Goal: Check status: Check status

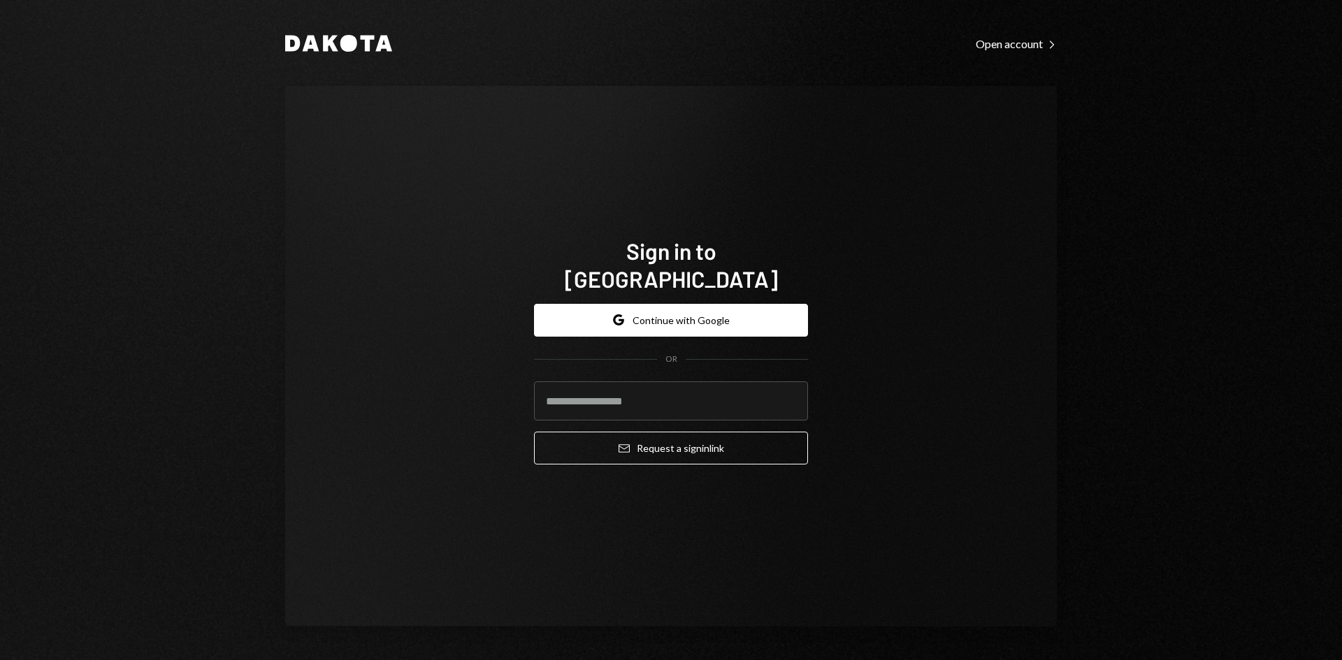
click at [0, 660] on com-1password-button at bounding box center [0, 660] width 0 height 0
type input "**********"
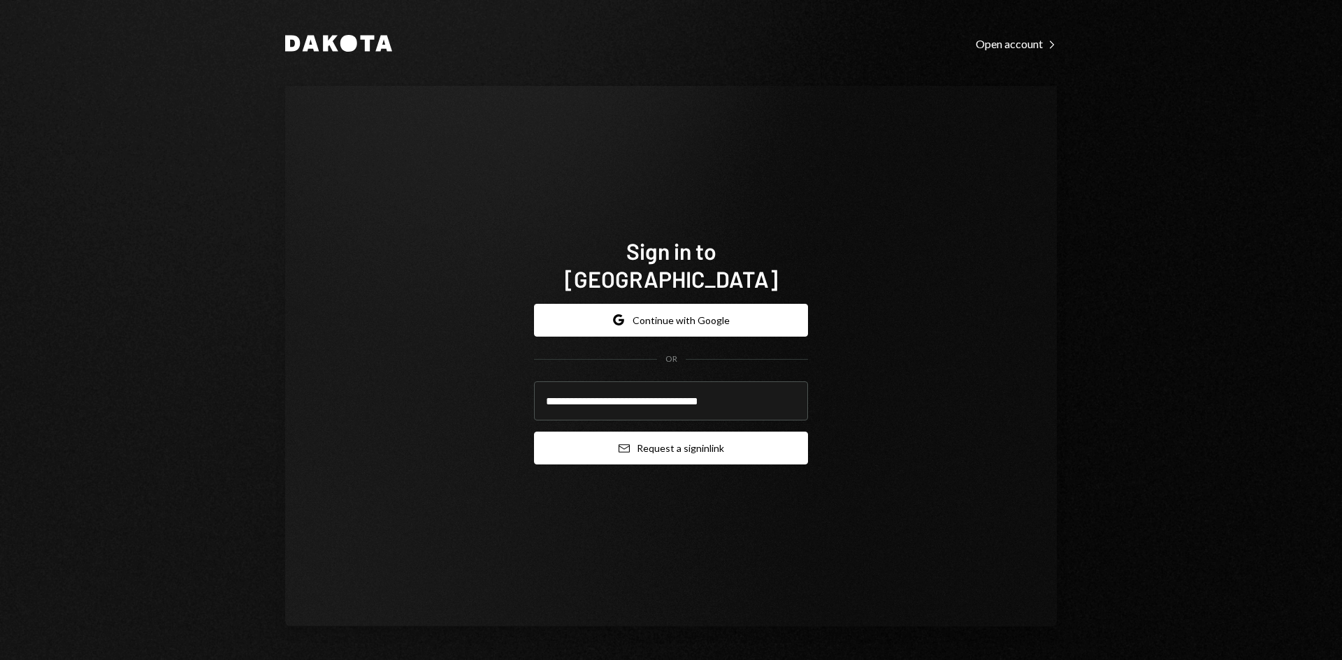
click at [670, 437] on button "Email Request a sign in link" at bounding box center [671, 448] width 274 height 33
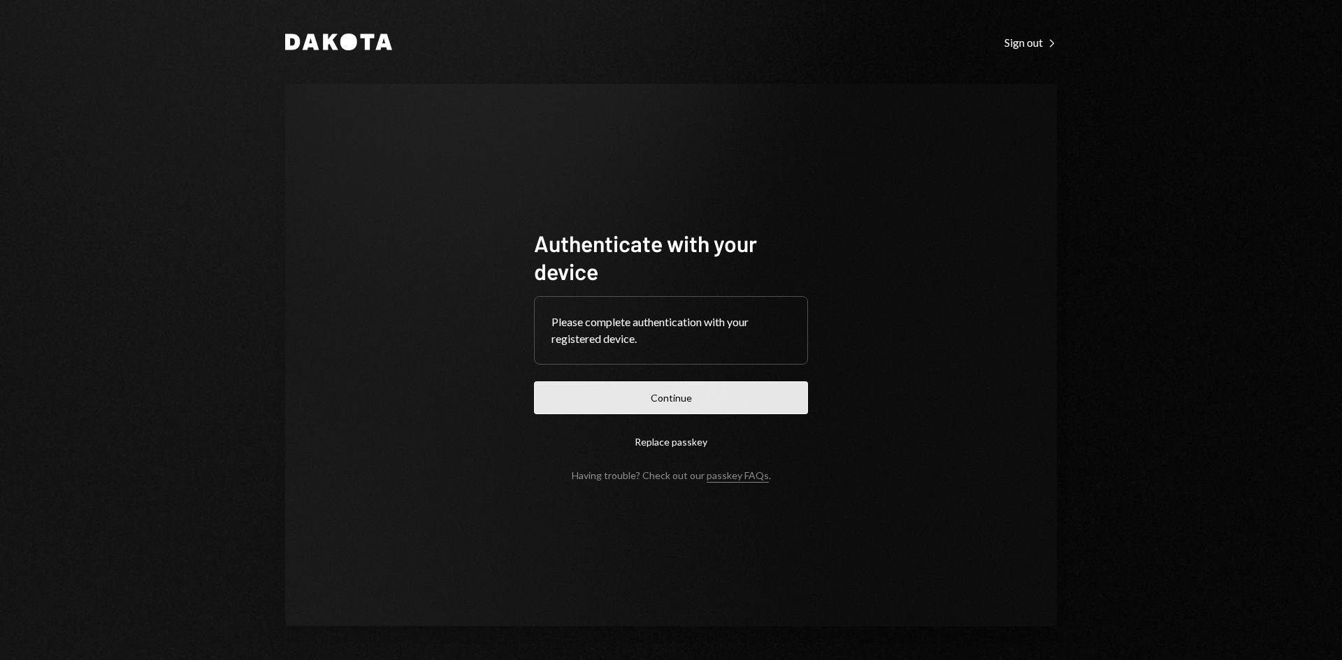
click at [666, 400] on button "Continue" at bounding box center [671, 398] width 274 height 33
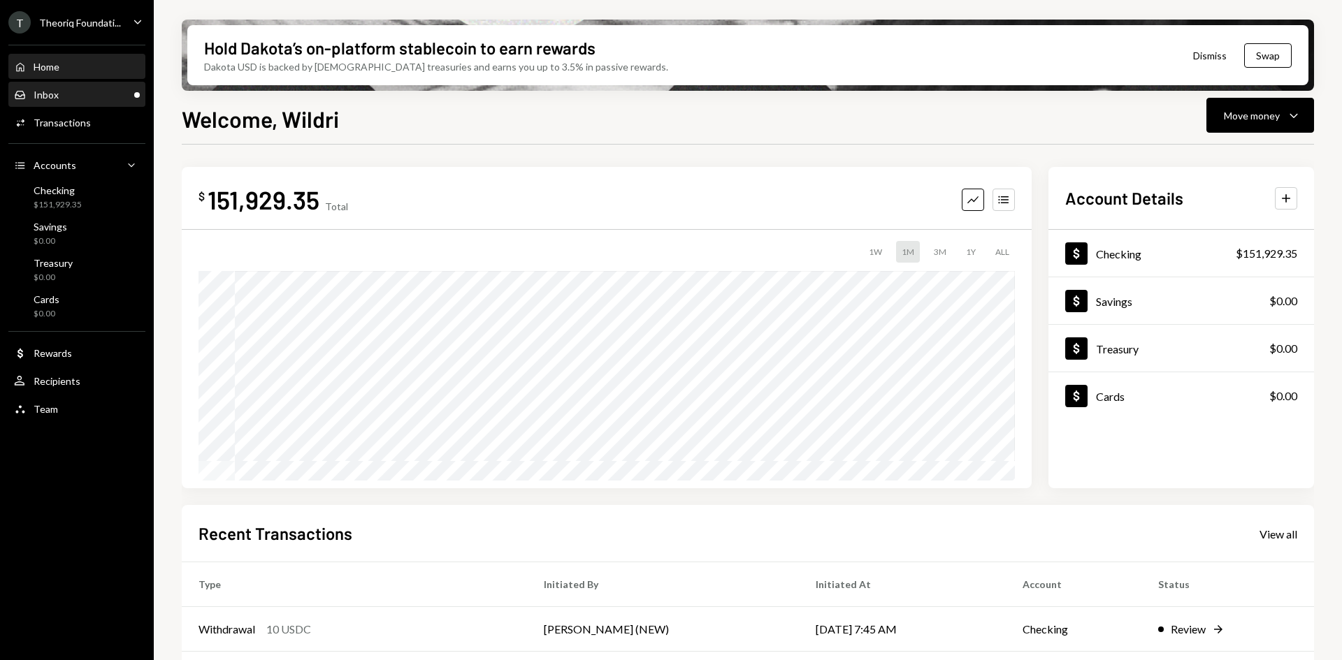
click at [104, 89] on div "Inbox Inbox" at bounding box center [77, 95] width 126 height 13
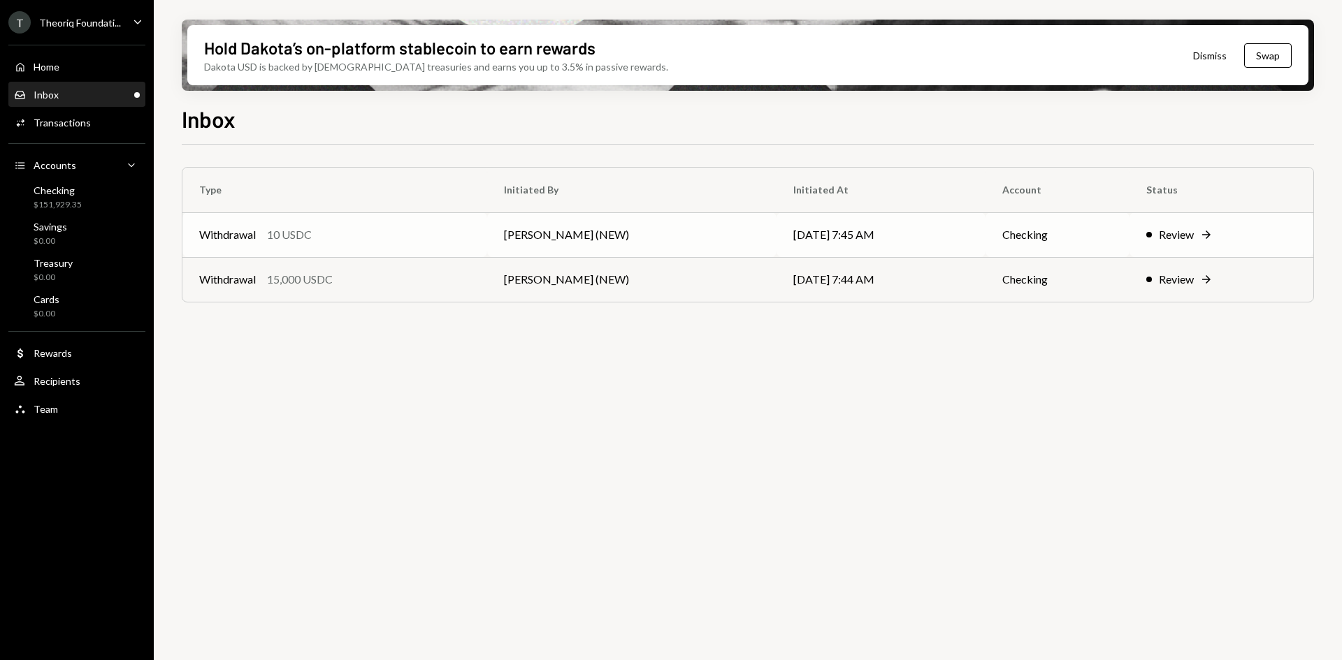
click at [393, 231] on div "Withdrawal 10 USDC" at bounding box center [334, 234] width 271 height 17
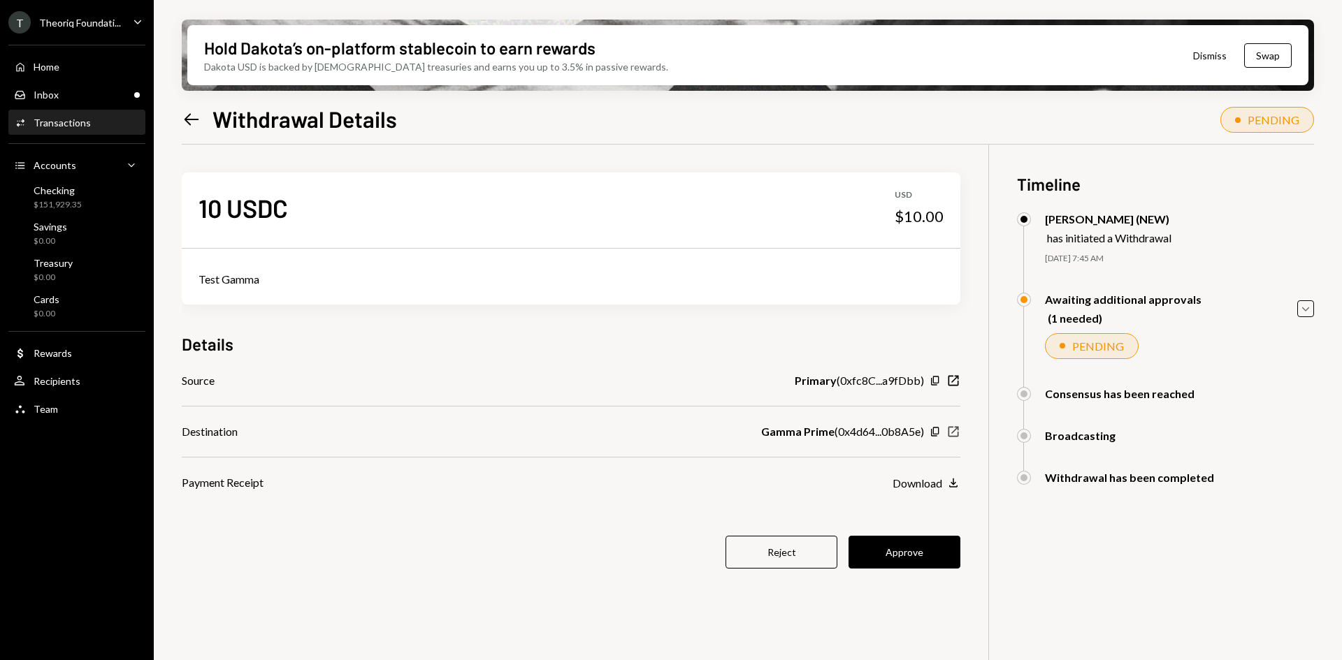
click at [954, 431] on icon "button" at bounding box center [953, 432] width 10 height 10
click at [904, 555] on button "Approve" at bounding box center [904, 552] width 112 height 33
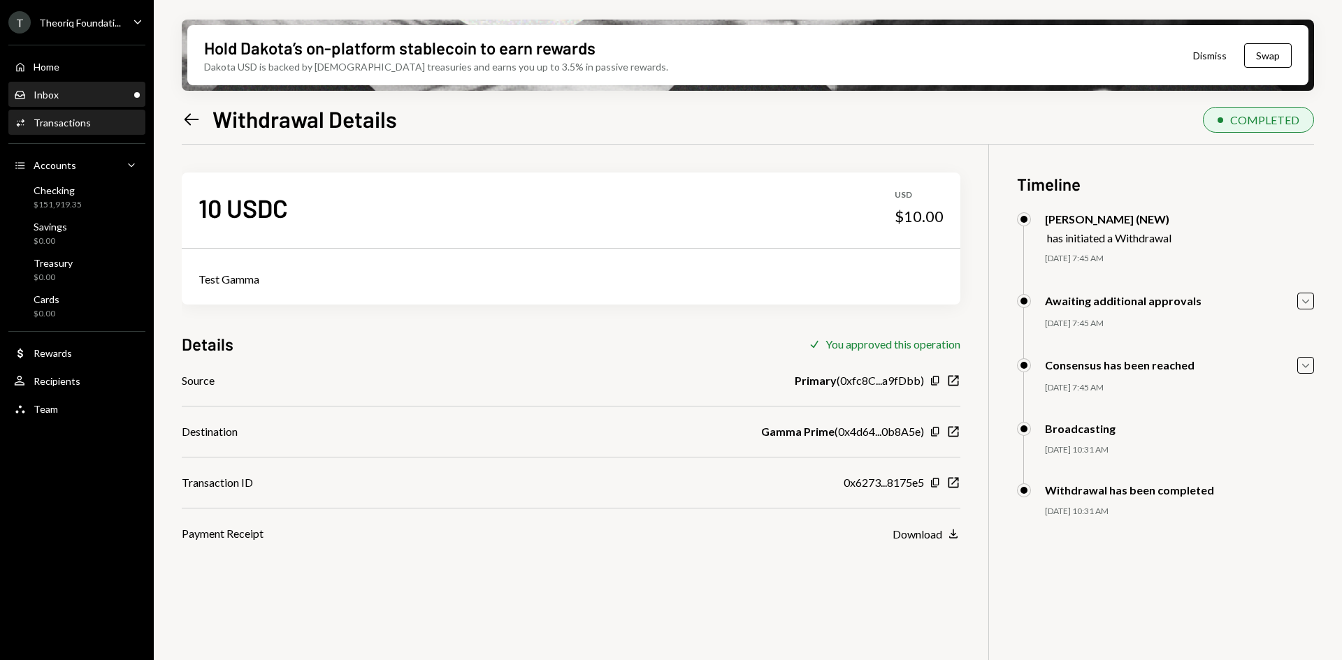
click at [97, 90] on div "Inbox Inbox" at bounding box center [77, 95] width 126 height 13
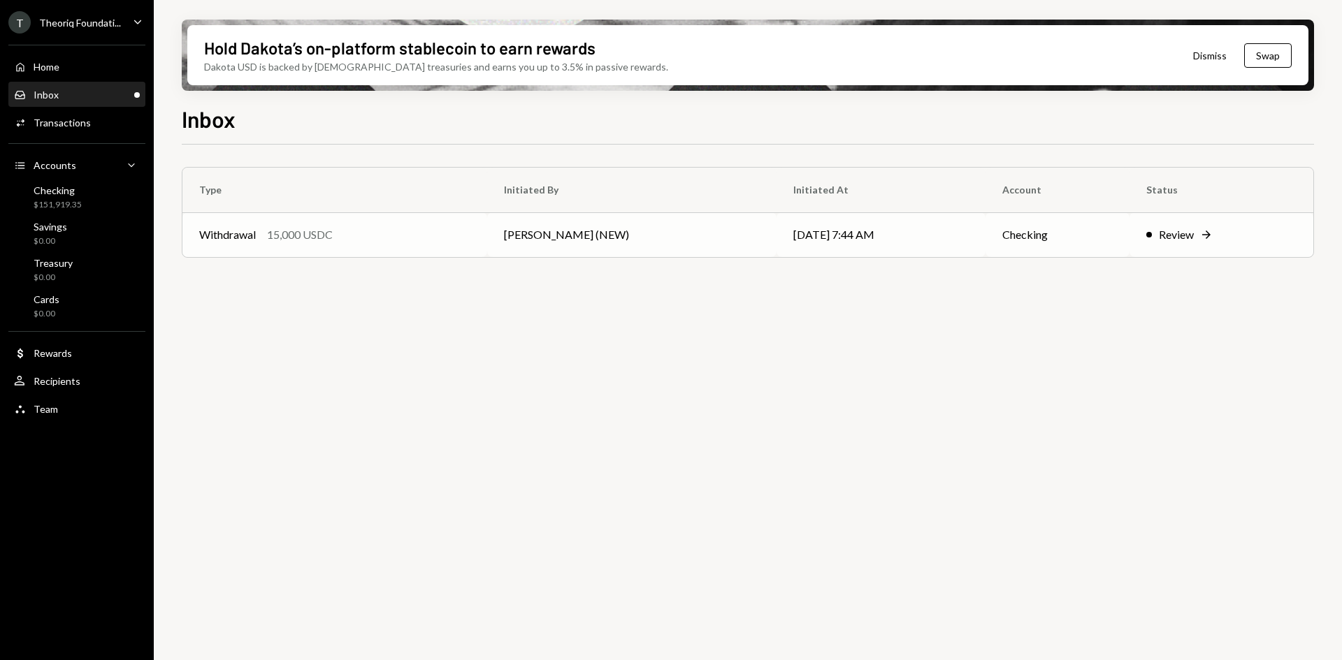
click at [538, 229] on td "[PERSON_NAME] (NEW)" at bounding box center [631, 234] width 289 height 45
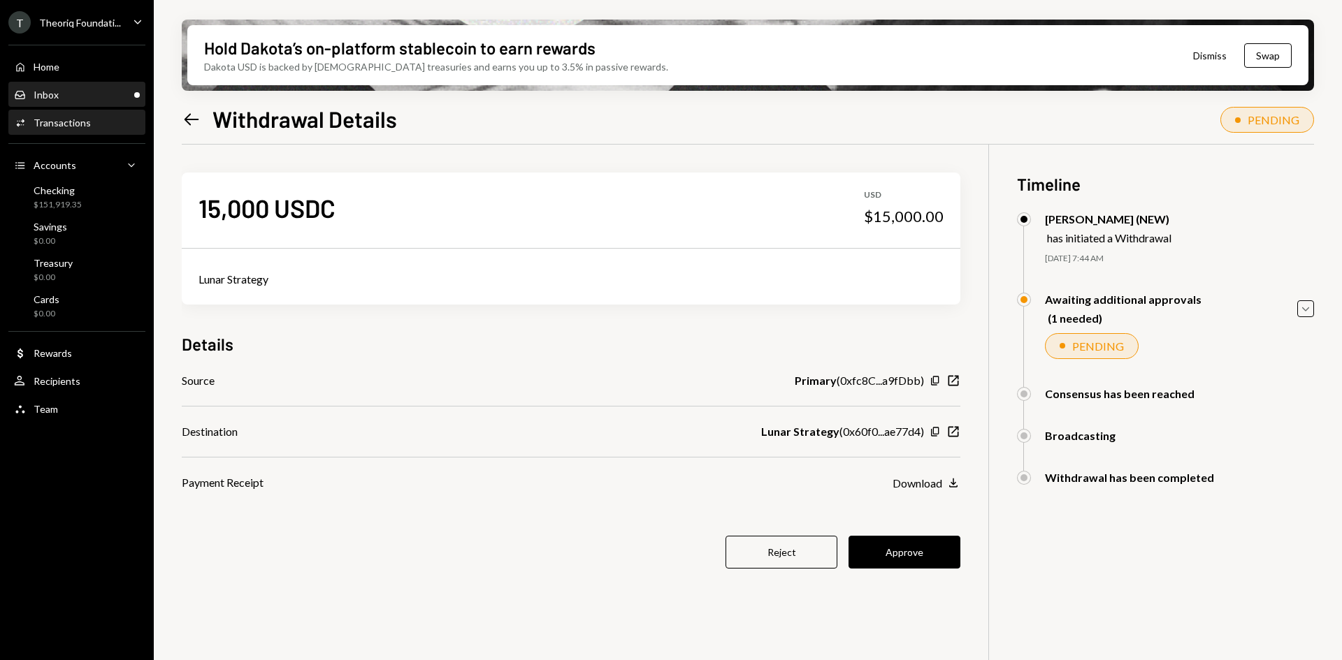
click at [117, 96] on div "Inbox Inbox" at bounding box center [77, 95] width 126 height 13
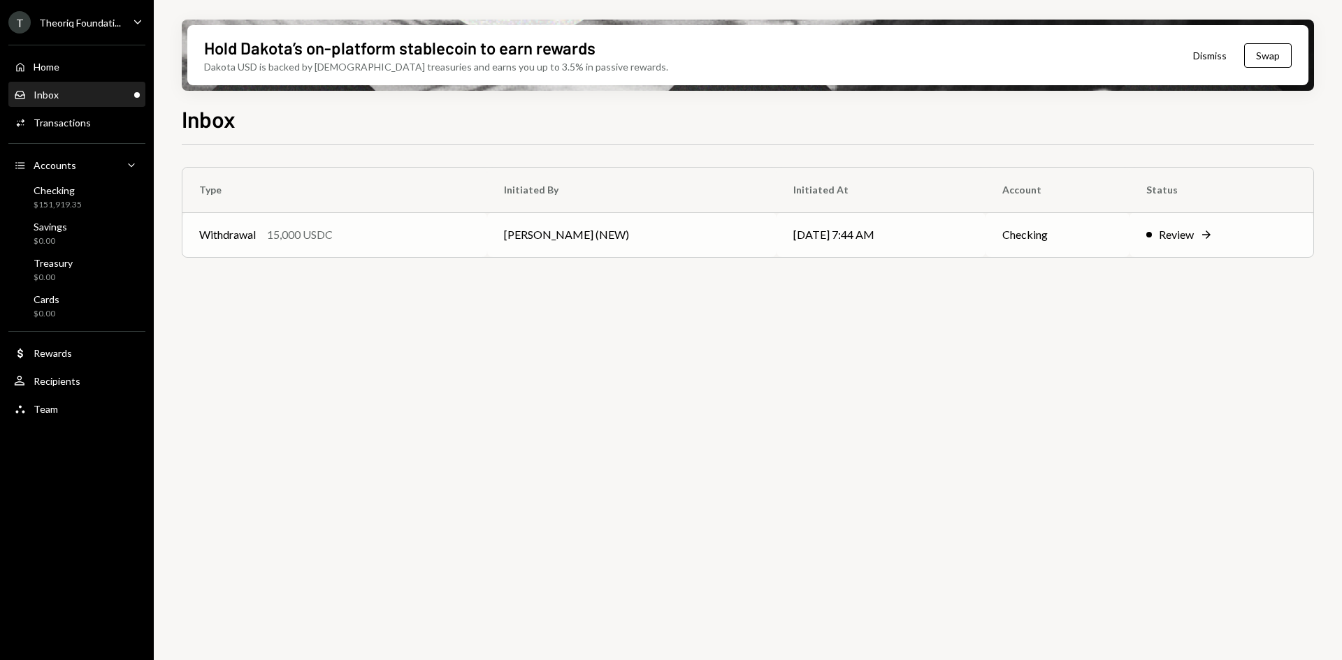
click at [375, 235] on div "Withdrawal 15,000 USDC" at bounding box center [334, 234] width 271 height 17
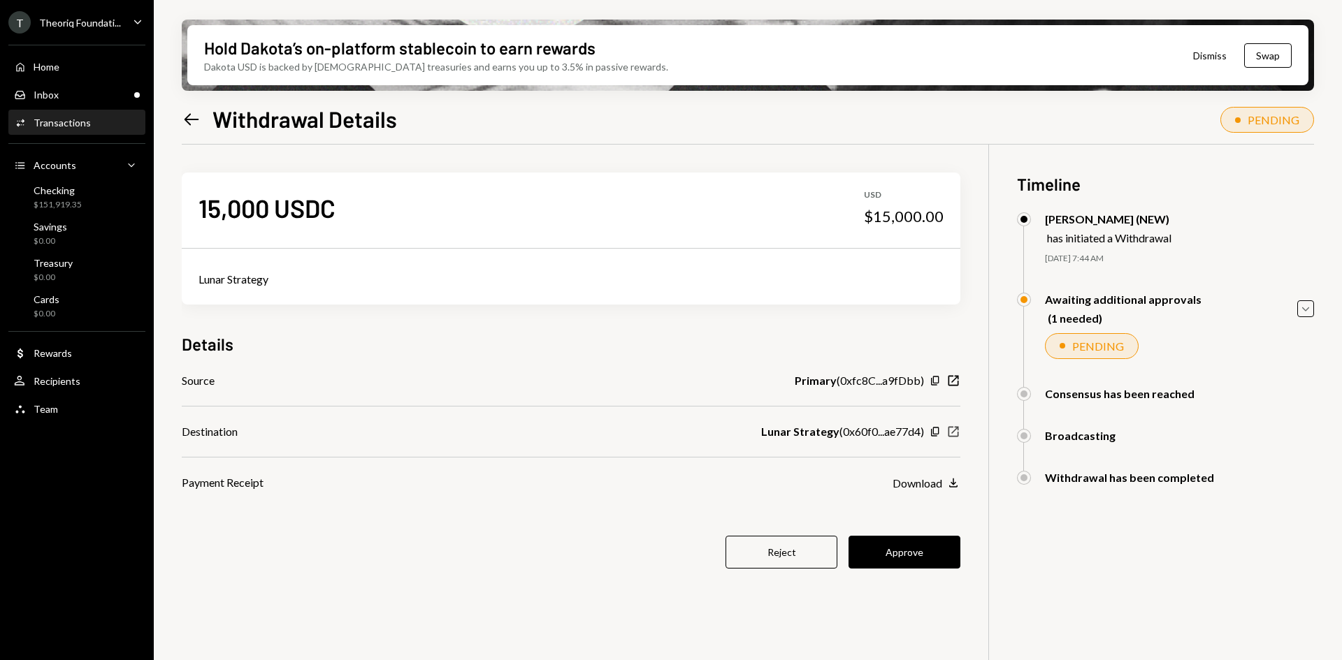
click at [955, 433] on icon "New Window" at bounding box center [953, 432] width 14 height 14
click at [957, 431] on icon "New Window" at bounding box center [953, 432] width 14 height 14
click at [78, 377] on div "Recipients" at bounding box center [57, 381] width 47 height 12
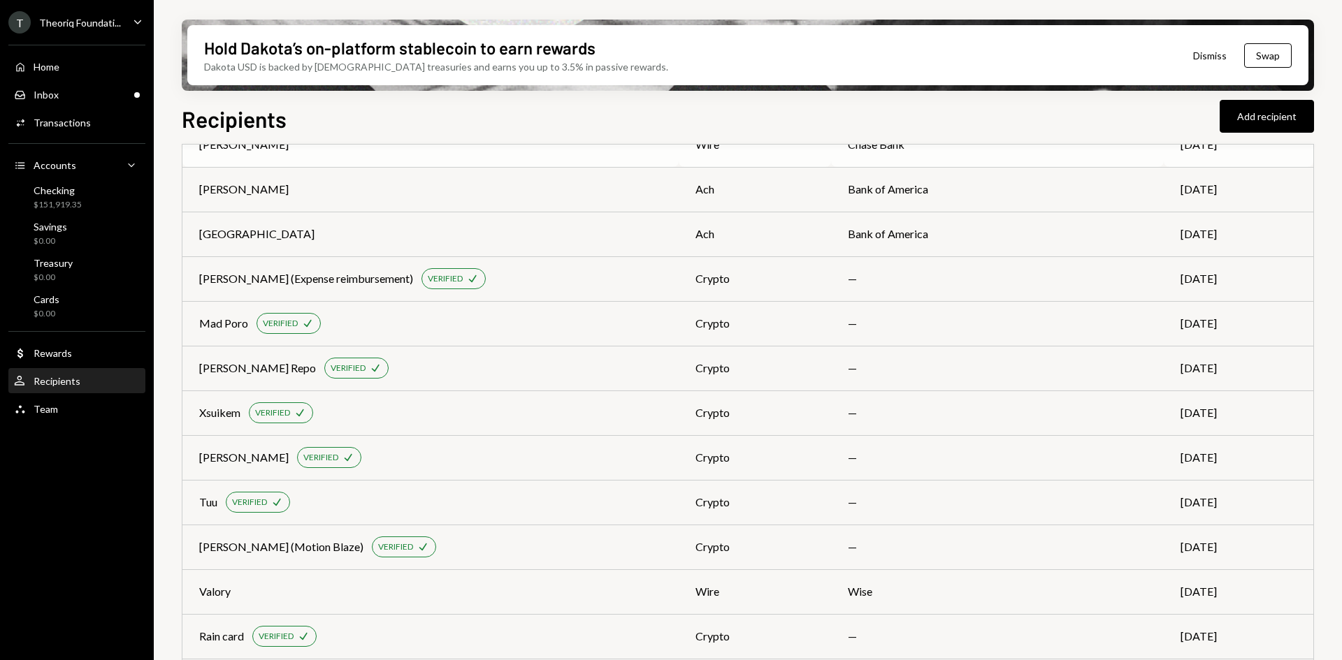
scroll to position [769, 0]
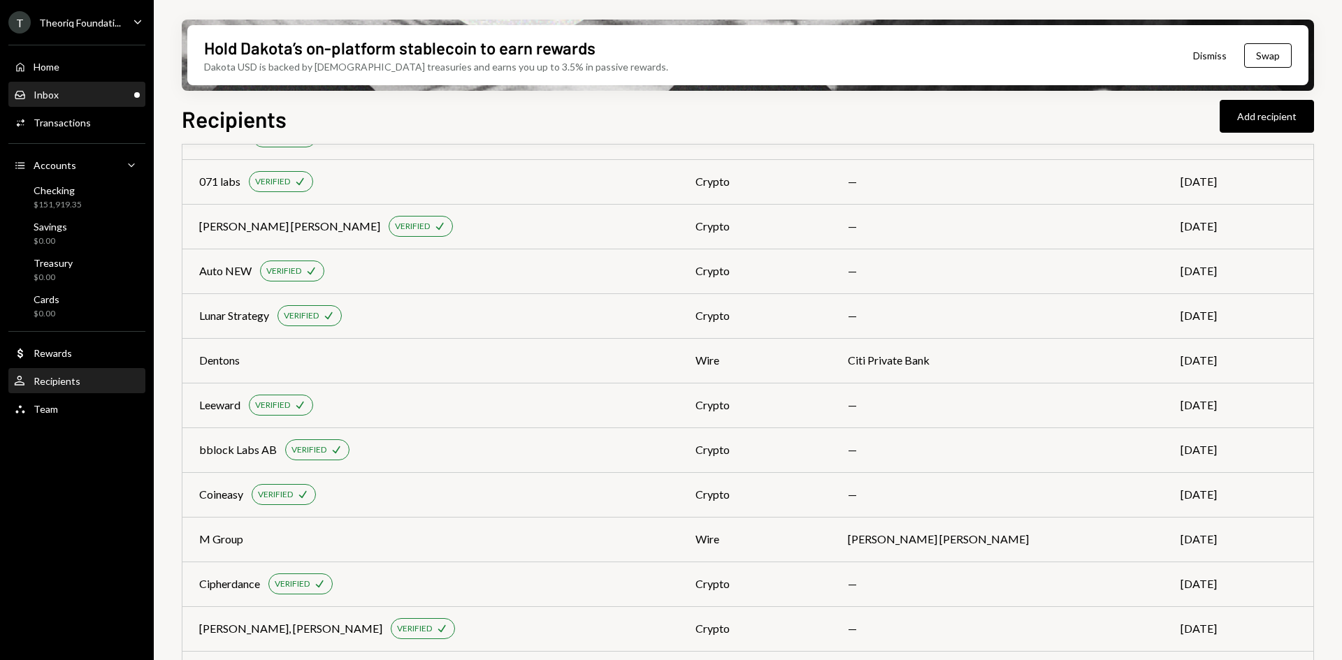
click at [71, 100] on div "Inbox Inbox" at bounding box center [77, 95] width 126 height 13
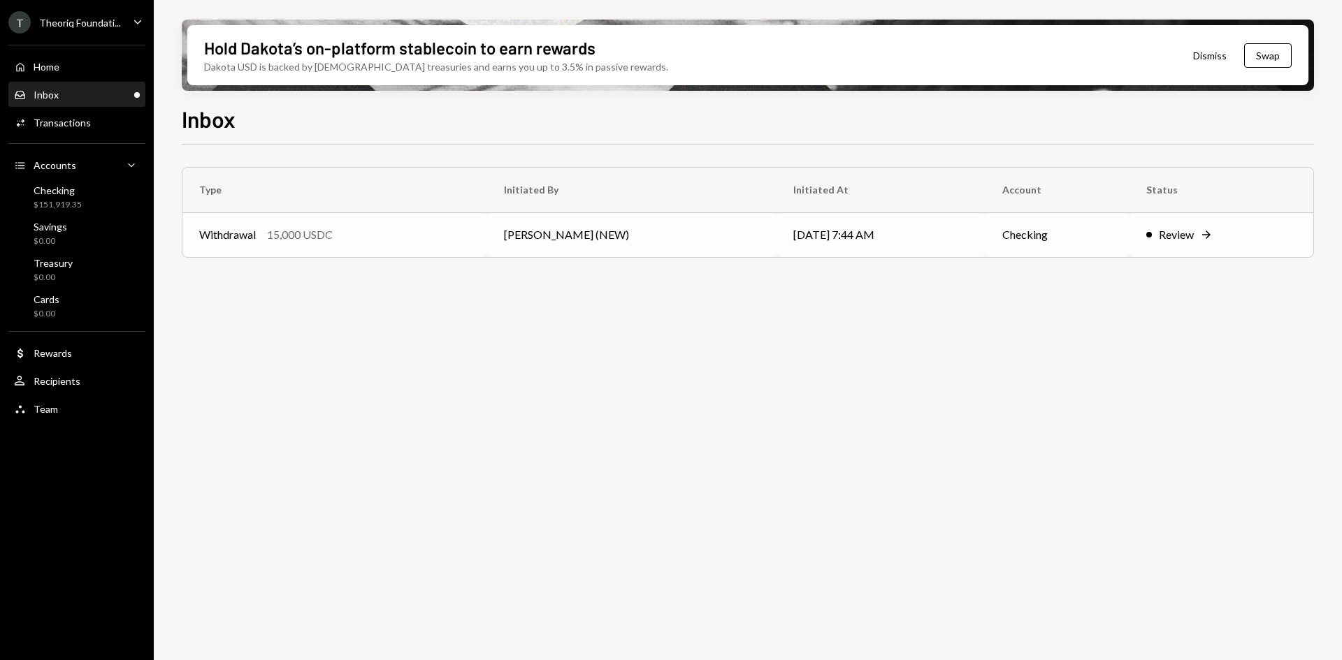
click at [487, 229] on td "Withdrawal 15,000 USDC" at bounding box center [334, 234] width 305 height 45
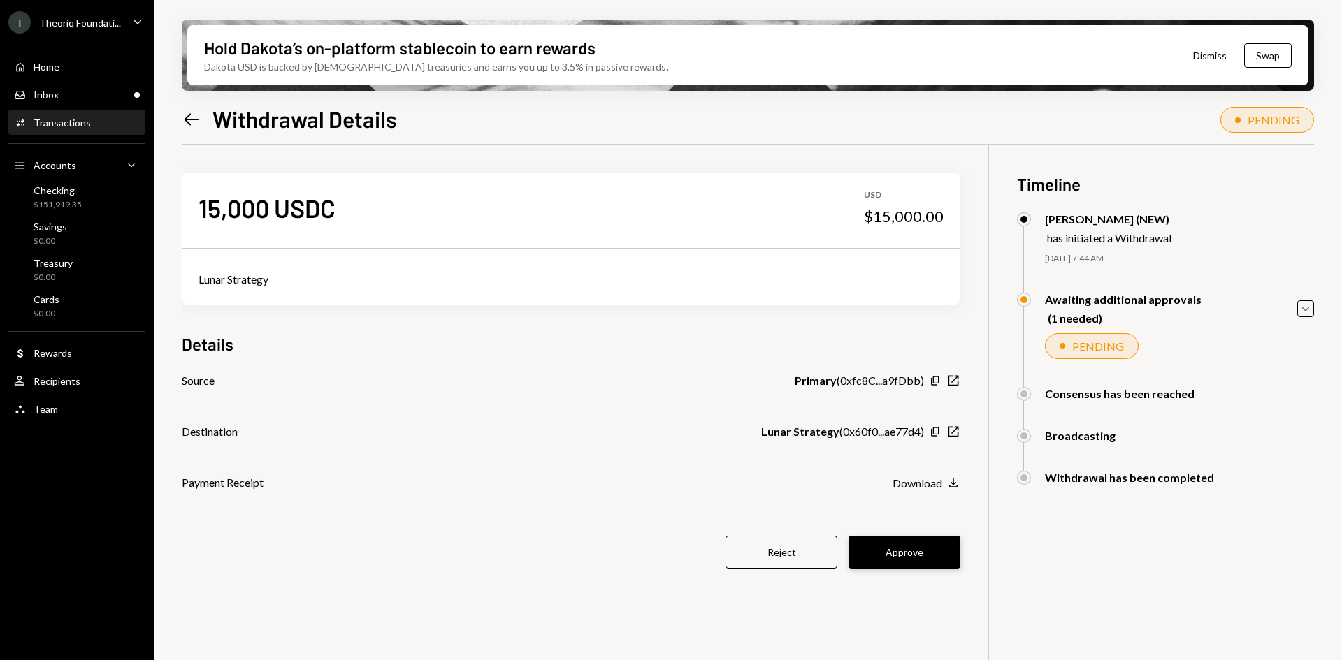
click at [907, 548] on button "Approve" at bounding box center [904, 552] width 112 height 33
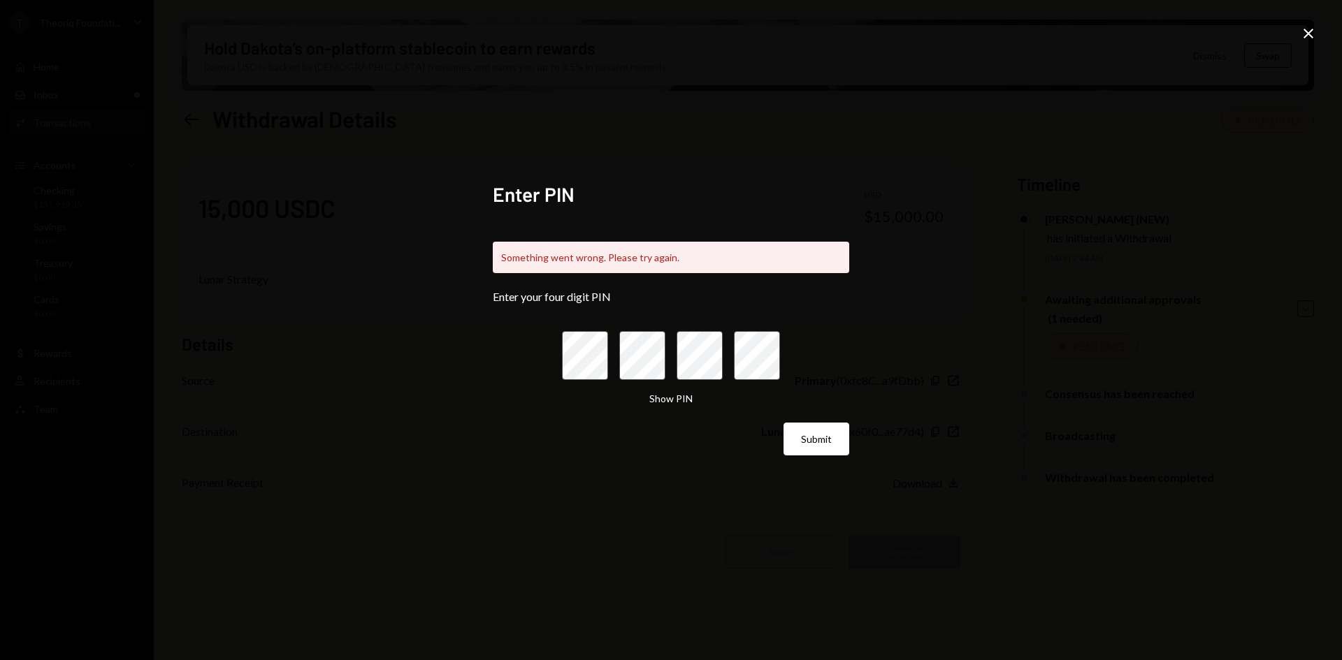
click at [1315, 29] on icon "Close" at bounding box center [1308, 33] width 17 height 17
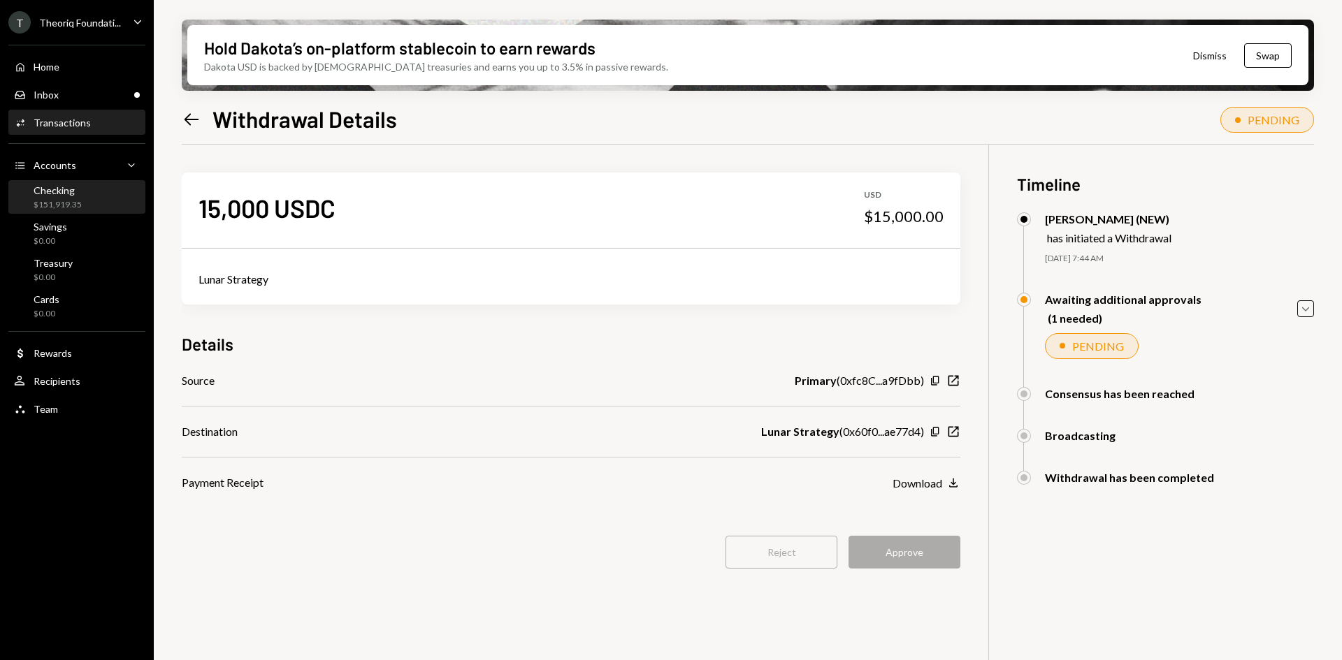
click at [77, 198] on div "Checking $151,919.35" at bounding box center [58, 197] width 48 height 27
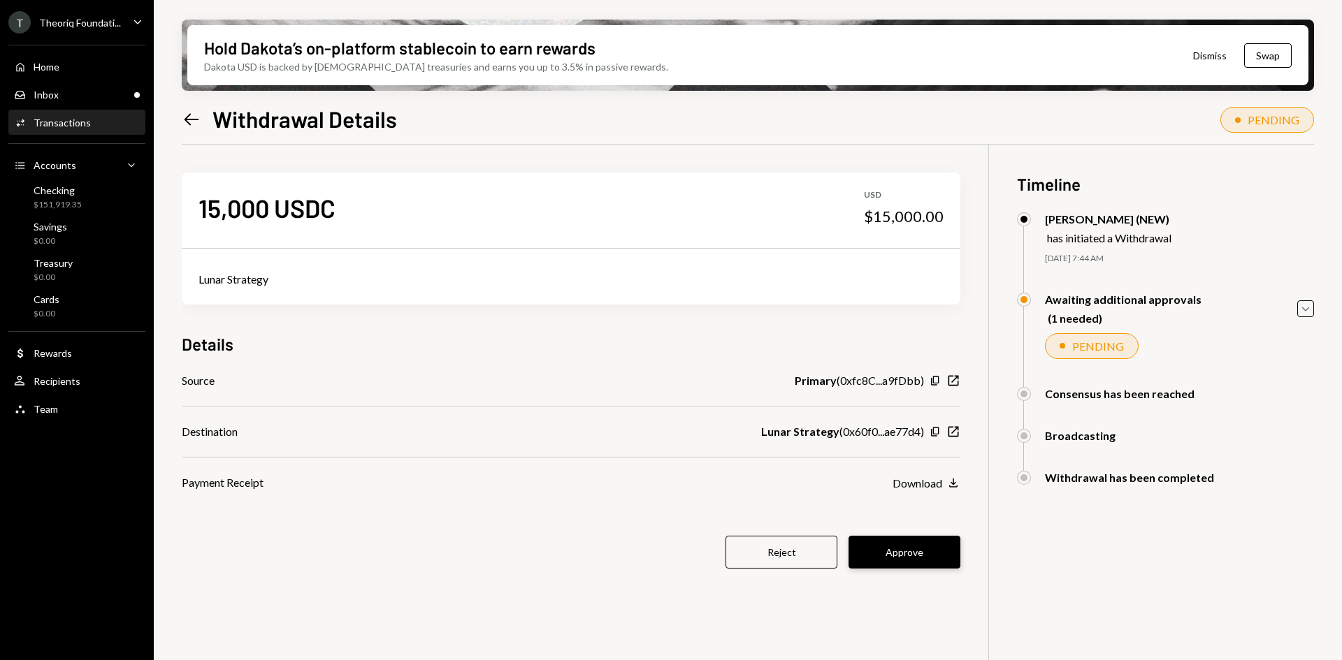
click at [924, 552] on button "Approve" at bounding box center [904, 552] width 112 height 33
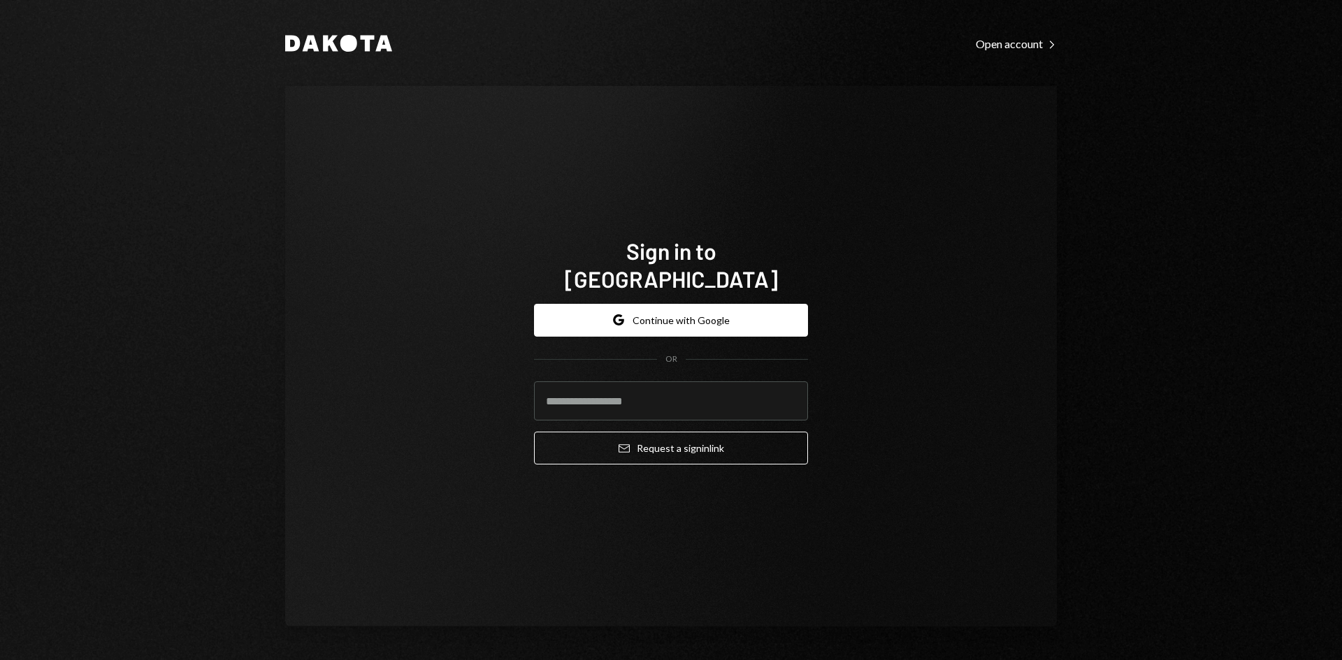
click at [0, 660] on com-1password-button at bounding box center [0, 660] width 0 height 0
type input "**********"
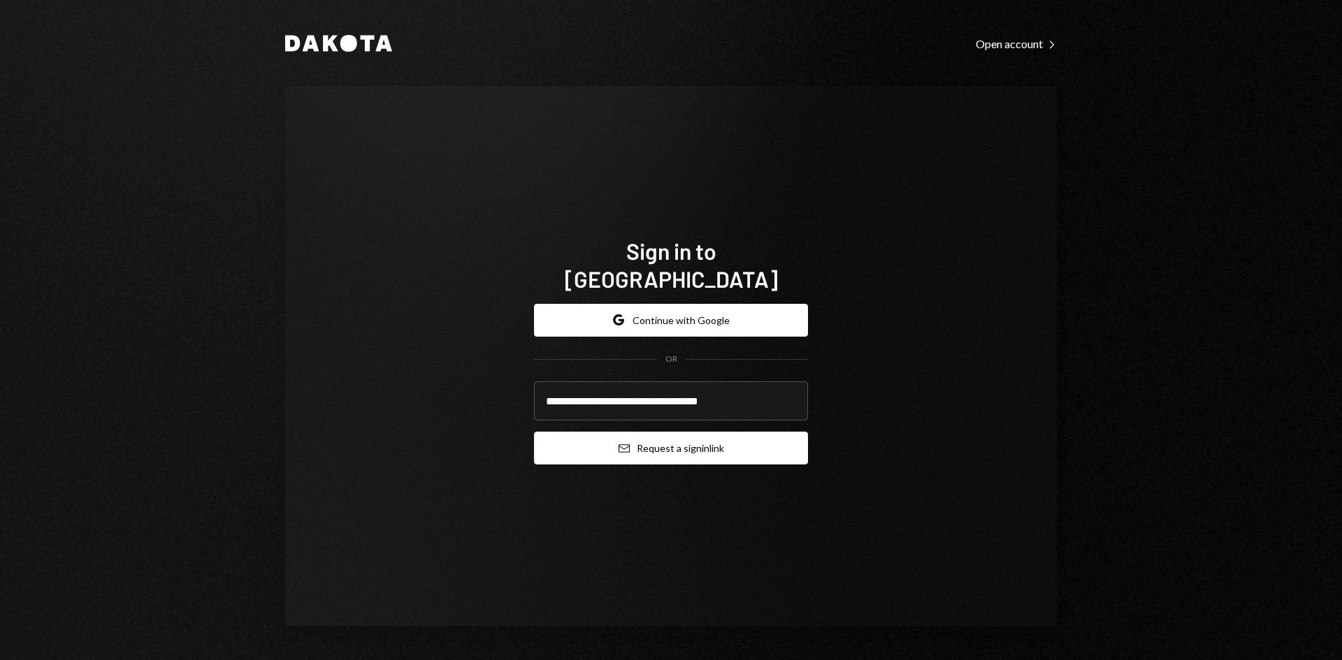
click at [644, 432] on button "Email Request a sign in link" at bounding box center [671, 448] width 274 height 33
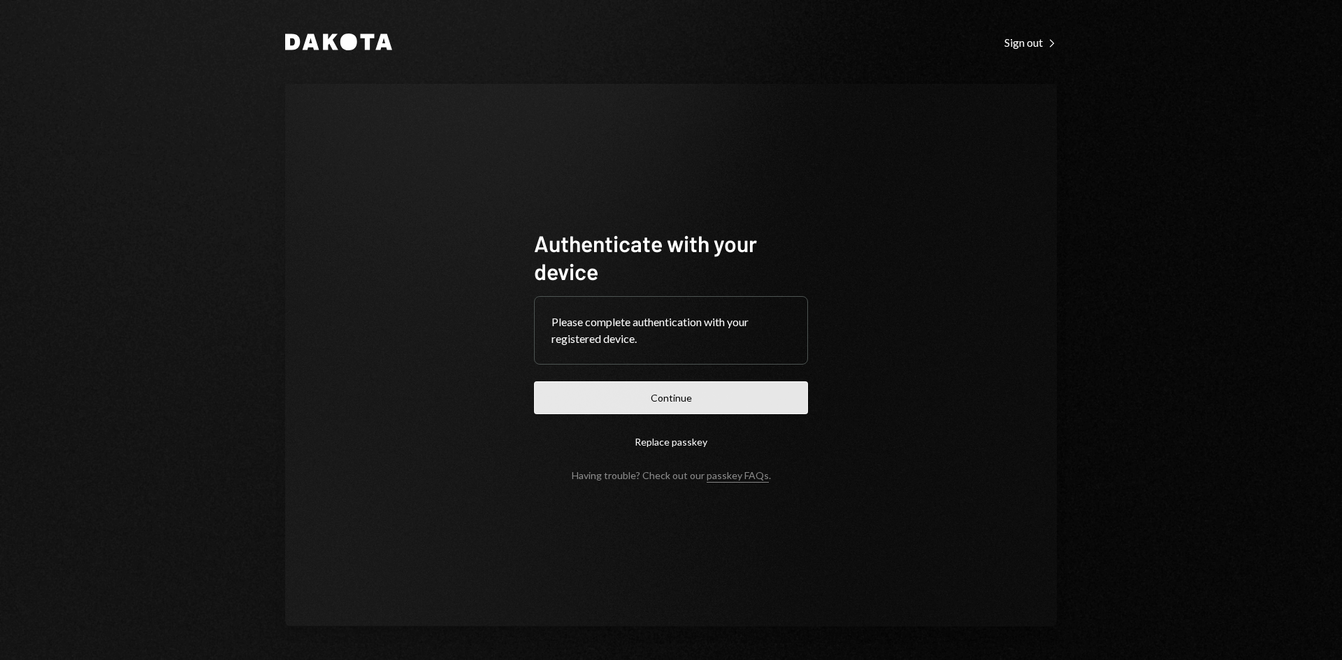
click at [662, 396] on button "Continue" at bounding box center [671, 398] width 274 height 33
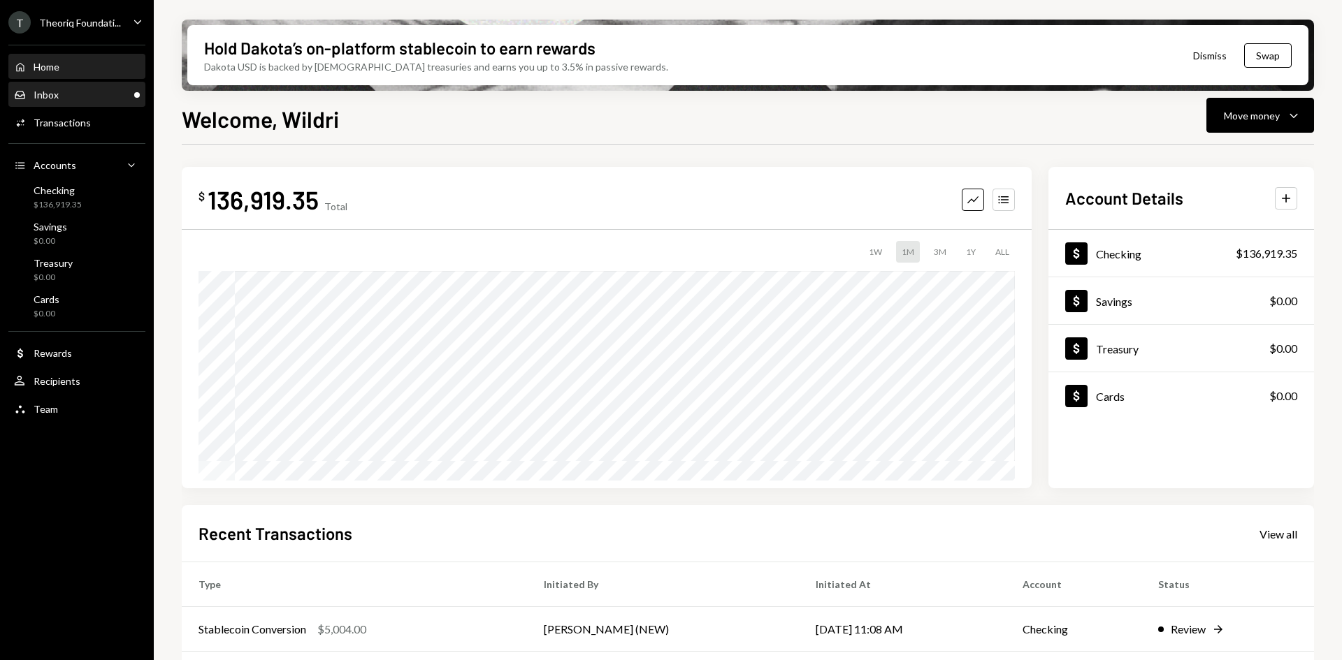
click at [87, 85] on div "Inbox Inbox" at bounding box center [77, 95] width 126 height 24
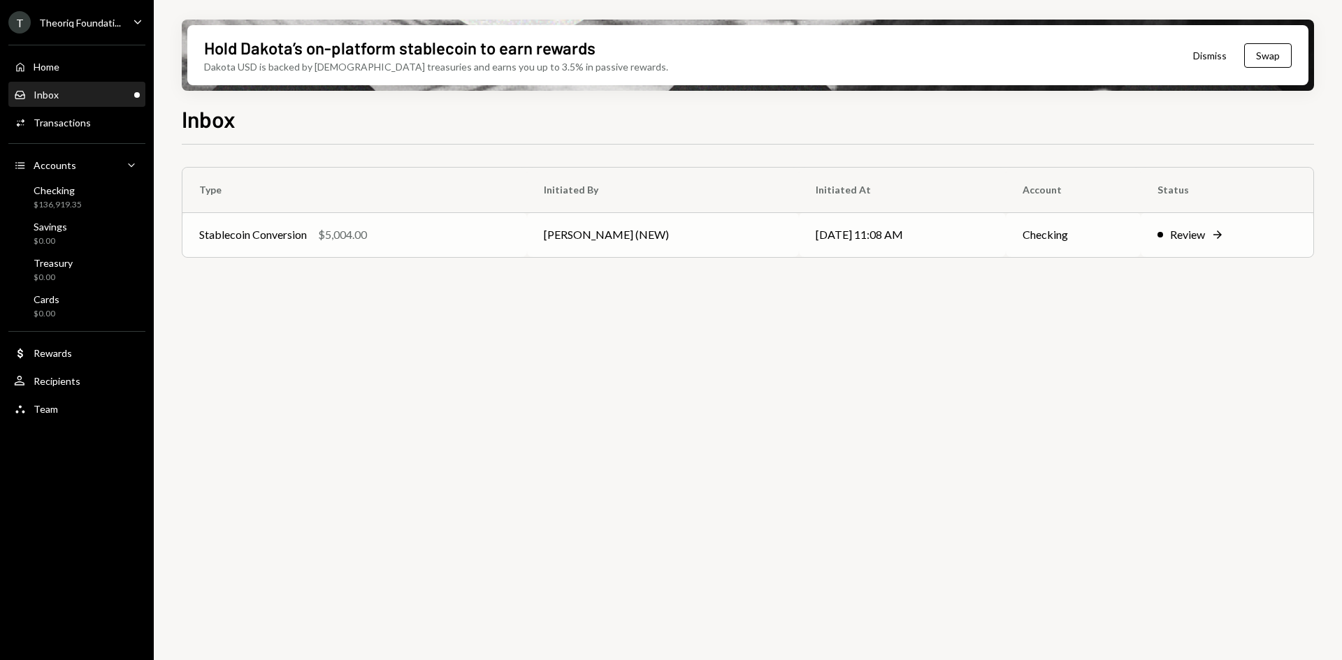
click at [427, 243] on div "Stablecoin Conversion $5,004.00" at bounding box center [354, 234] width 311 height 17
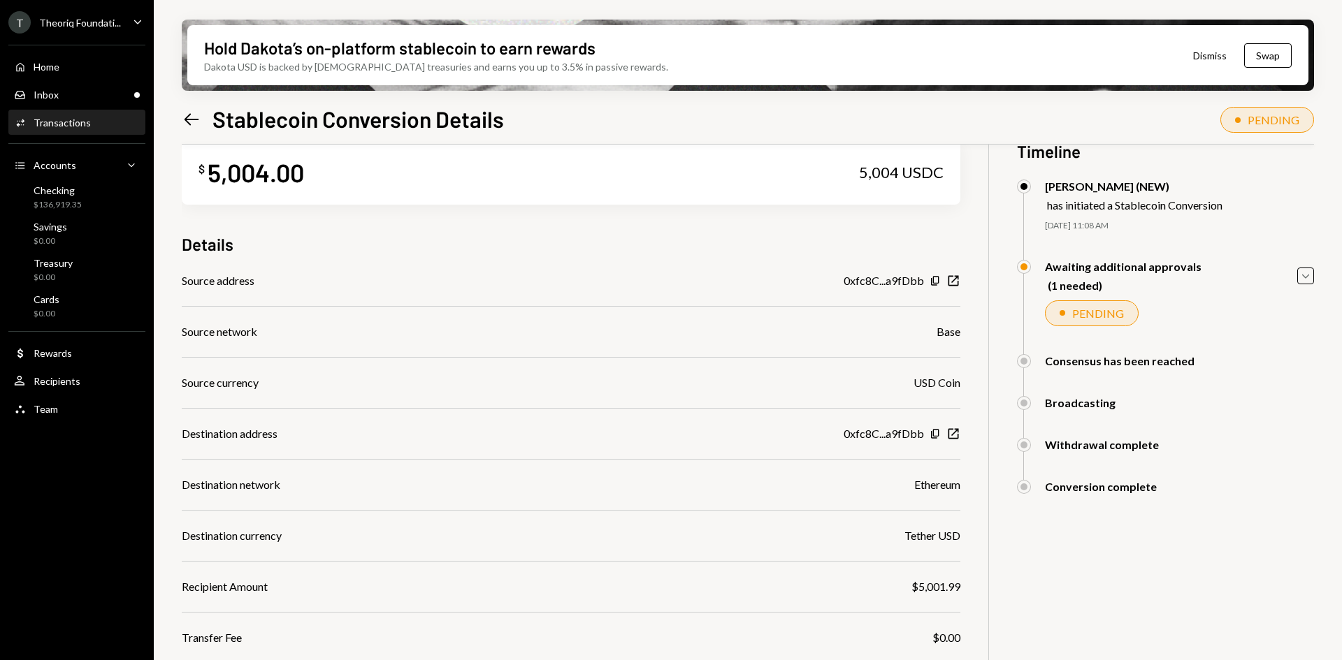
scroll to position [20, 0]
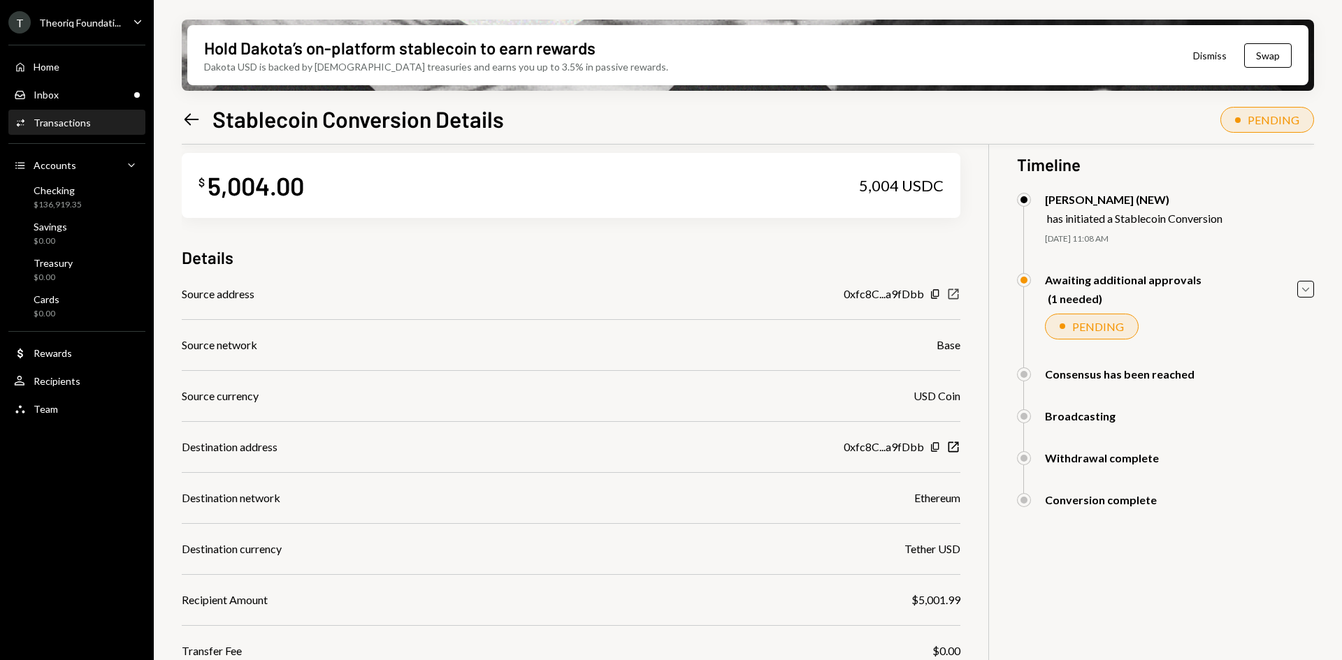
click at [953, 296] on icon "New Window" at bounding box center [953, 294] width 14 height 14
click at [956, 447] on icon "New Window" at bounding box center [953, 447] width 14 height 14
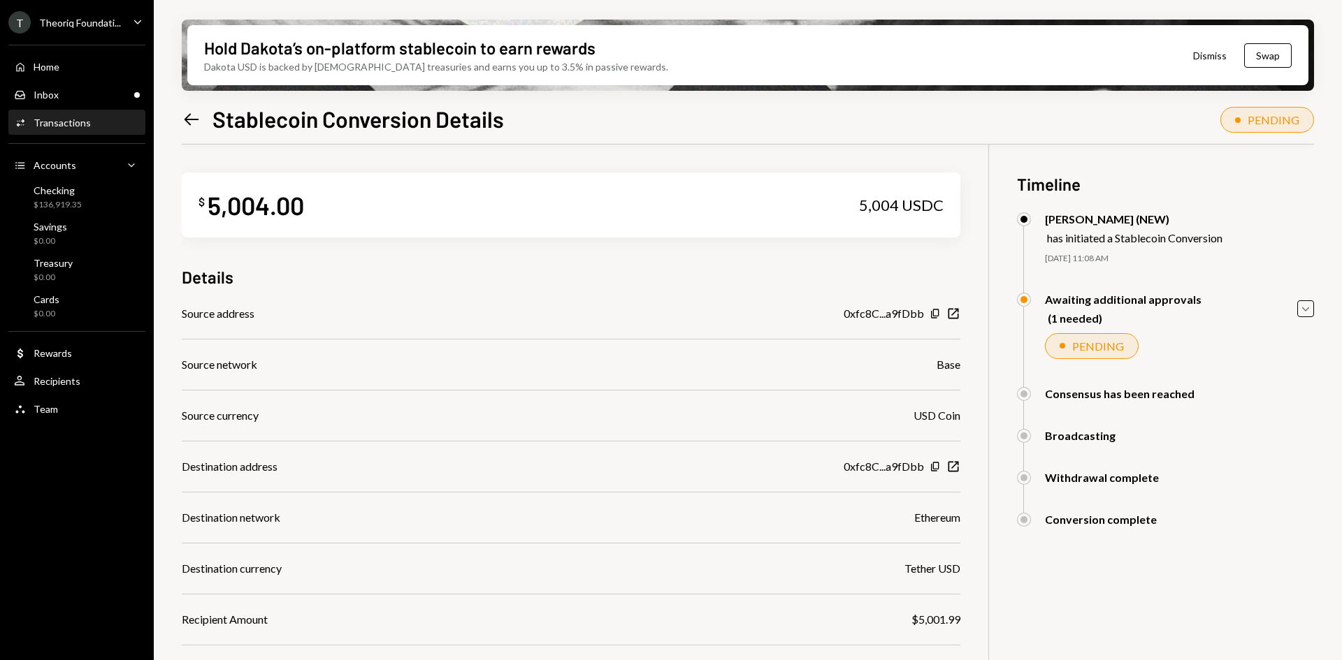
scroll to position [159, 0]
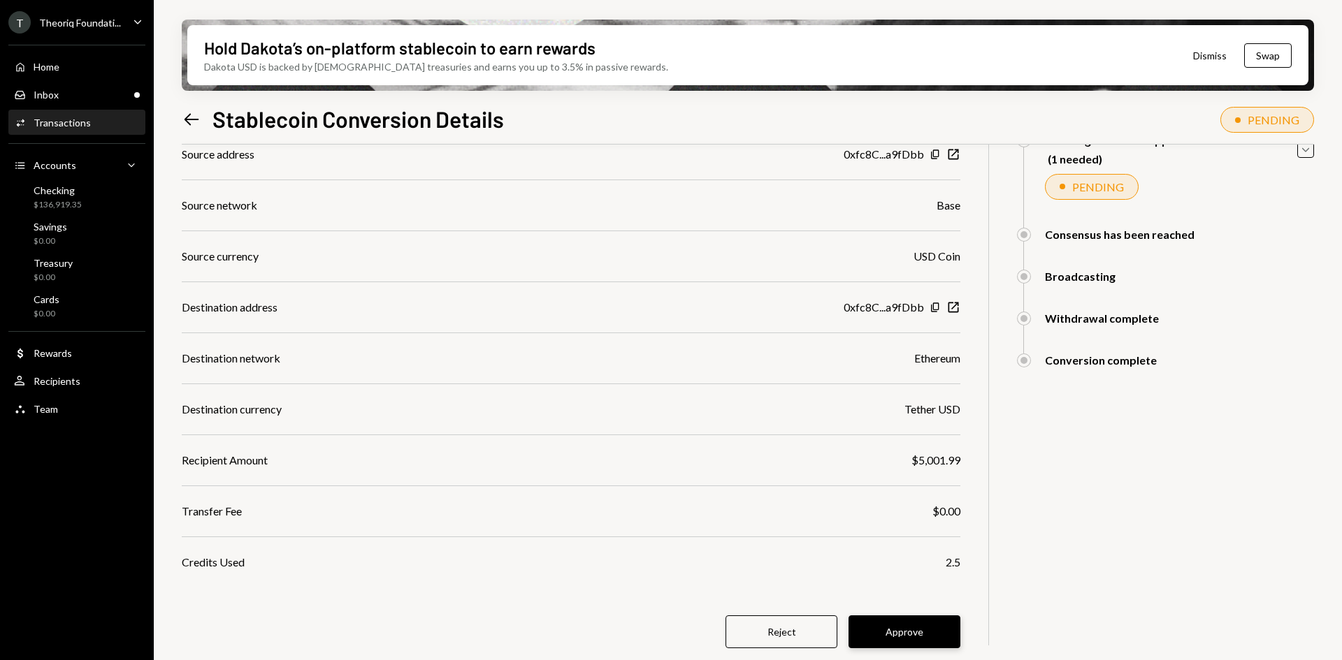
click at [901, 628] on button "Approve" at bounding box center [904, 632] width 112 height 33
